Goal: Information Seeking & Learning: Learn about a topic

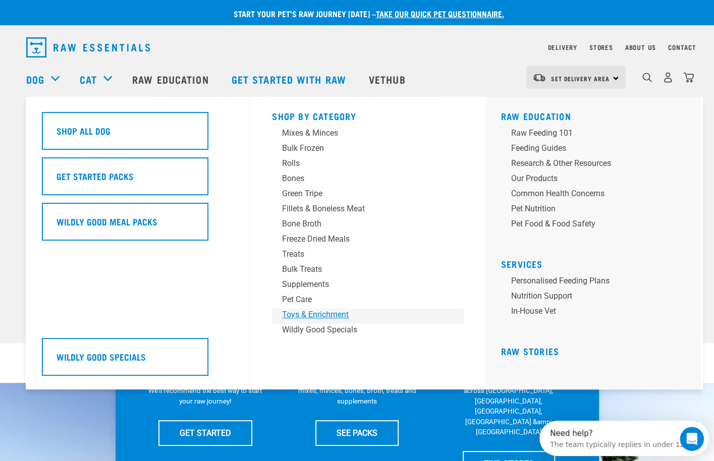
click at [310, 311] on div "Toys & Enrichment" at bounding box center [360, 315] width 157 height 12
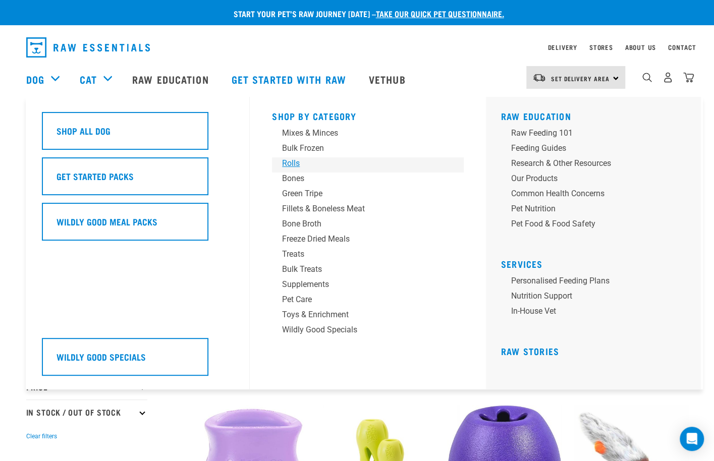
click at [293, 163] on div "Rolls" at bounding box center [360, 163] width 157 height 12
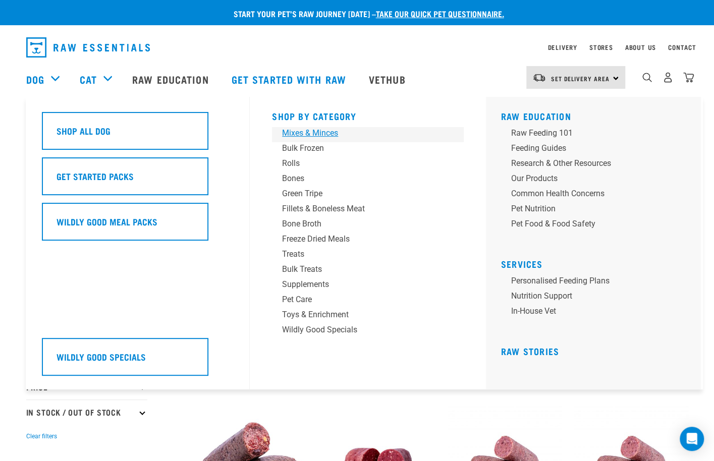
click at [331, 133] on div "Mixes & Minces" at bounding box center [360, 133] width 157 height 12
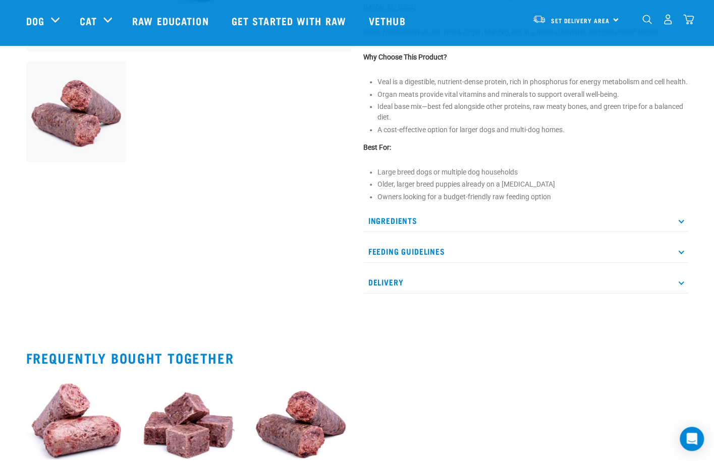
scroll to position [353, 0]
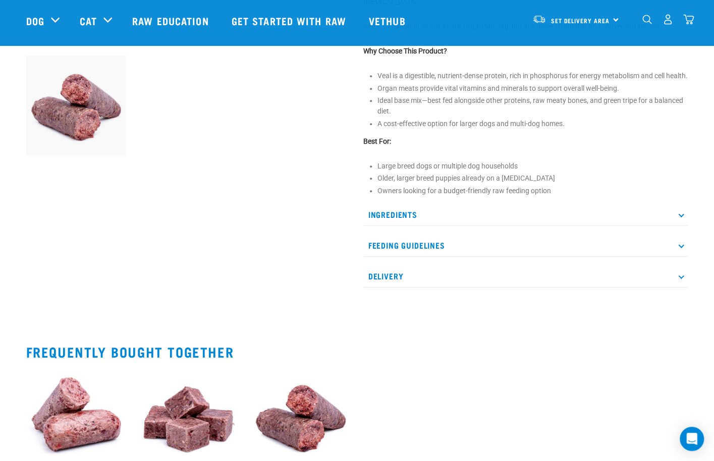
click at [395, 257] on p "Feeding Guidelines" at bounding box center [525, 245] width 325 height 23
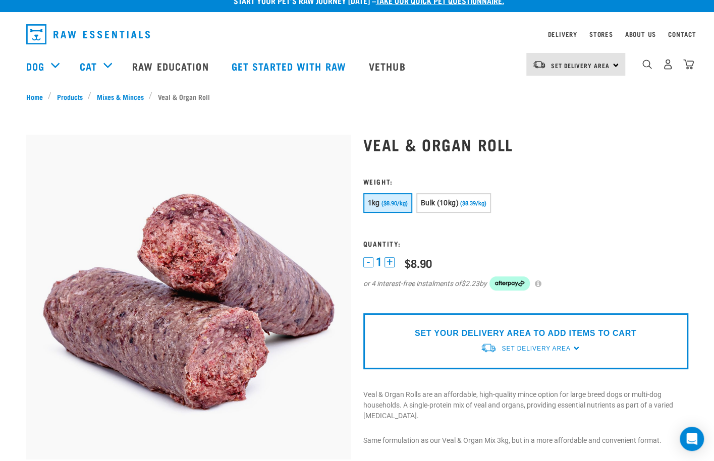
scroll to position [0, 0]
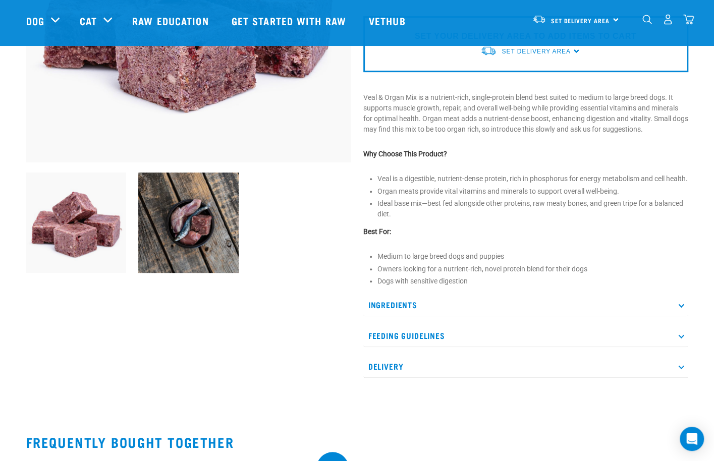
scroll to position [252, 0]
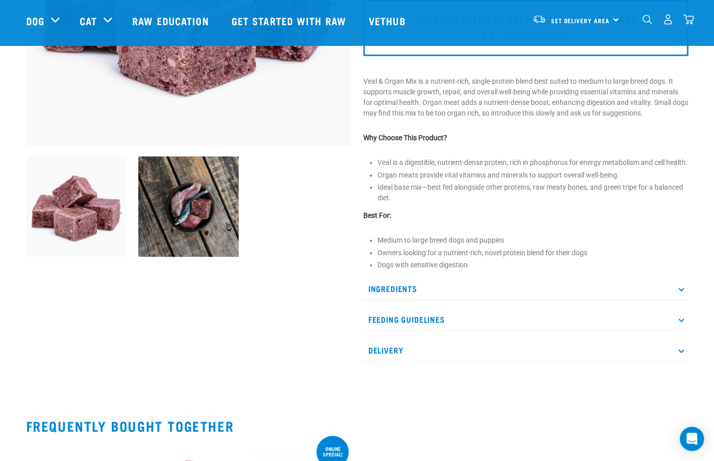
click at [412, 325] on p "Feeding Guidelines" at bounding box center [525, 319] width 325 height 23
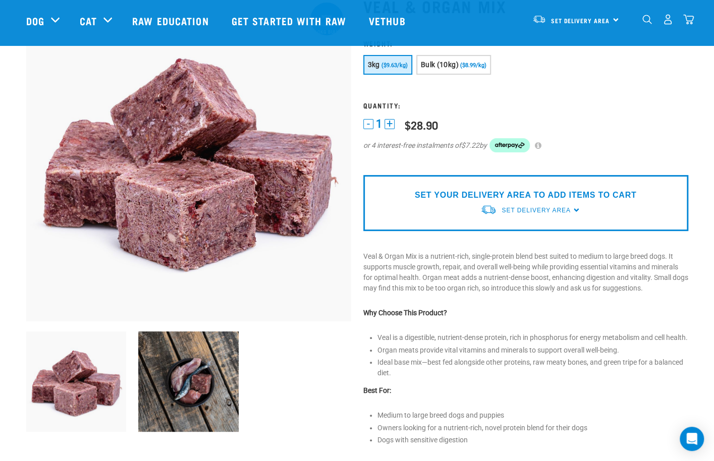
scroll to position [62, 0]
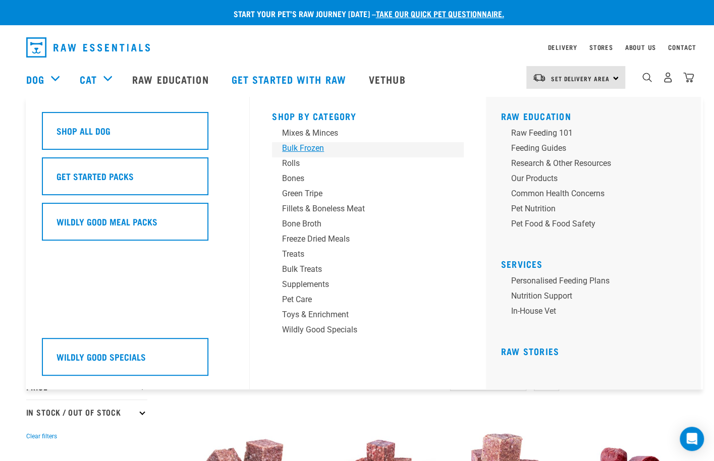
click at [314, 152] on div "Bulk Frozen" at bounding box center [360, 148] width 157 height 12
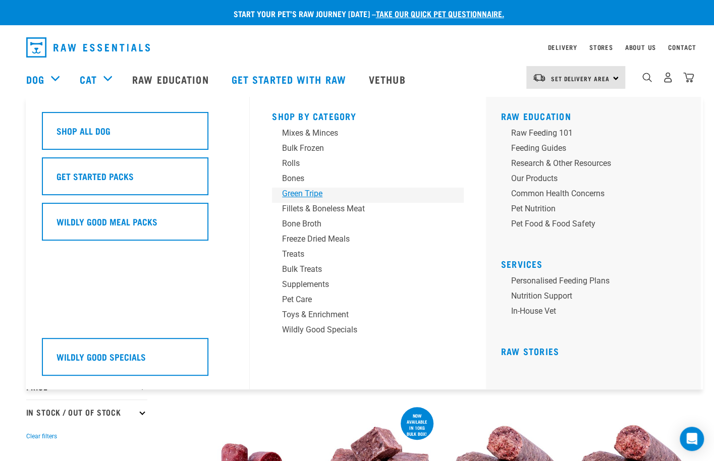
click at [306, 194] on div "Green Tripe" at bounding box center [360, 194] width 157 height 12
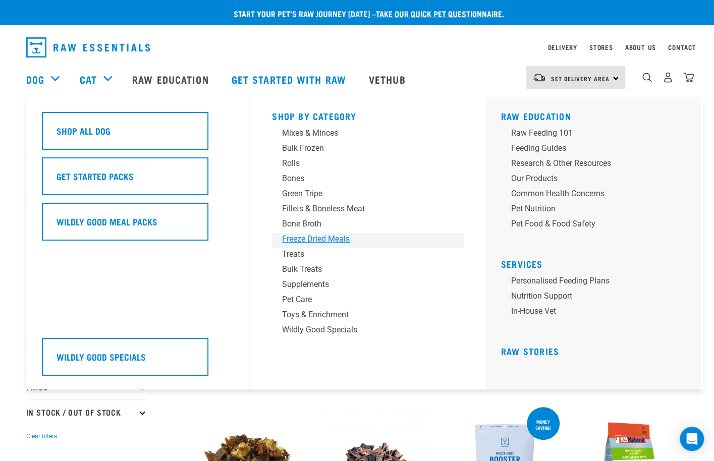
click at [332, 241] on div "Freeze Dried Meals" at bounding box center [360, 239] width 157 height 12
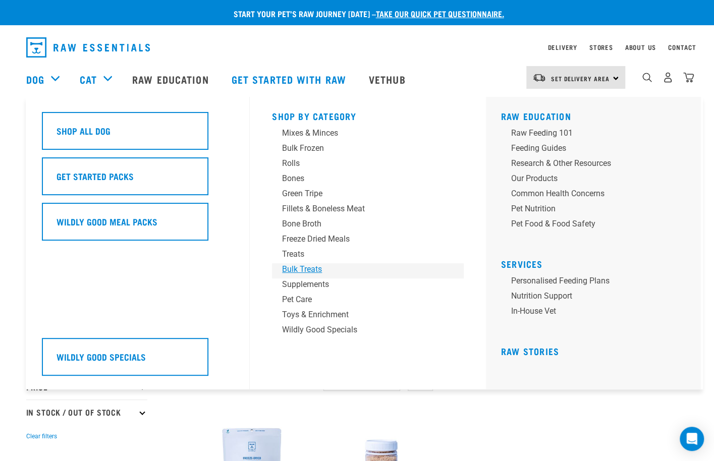
click at [313, 273] on div "Bulk Treats" at bounding box center [360, 269] width 157 height 12
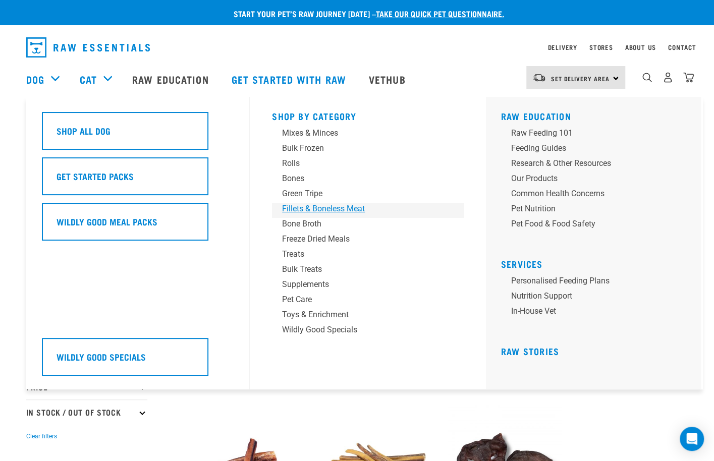
click at [355, 209] on div "Fillets & Boneless Meat" at bounding box center [360, 209] width 157 height 12
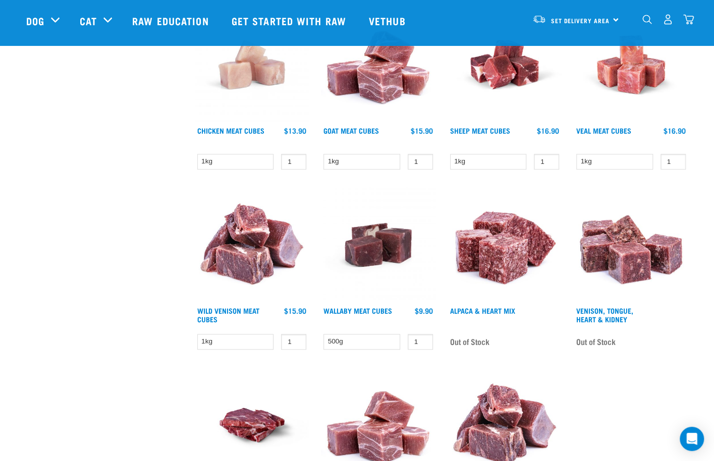
scroll to position [505, 0]
